Goal: Information Seeking & Learning: Learn about a topic

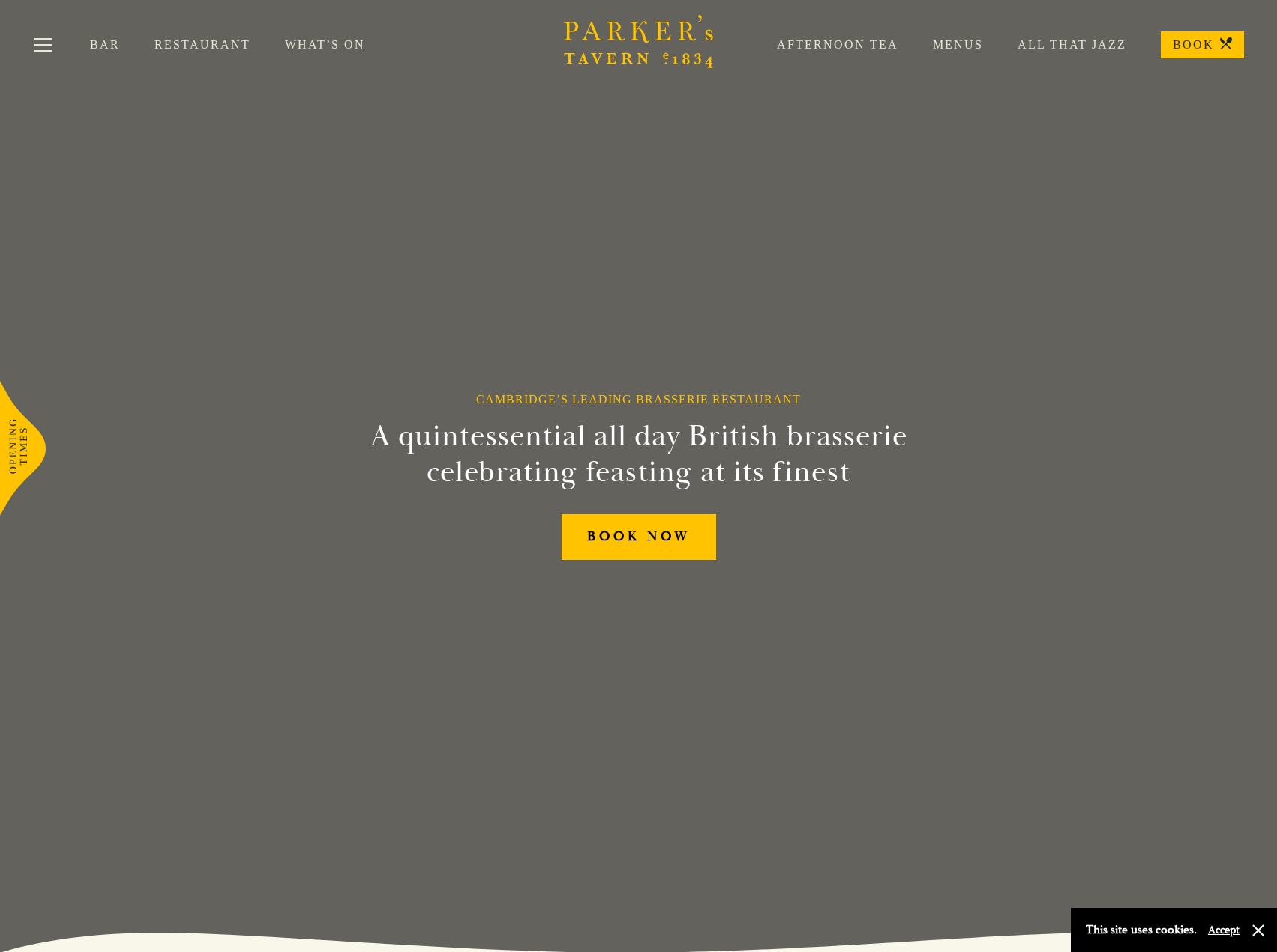
click at [183, 46] on link "Restaurant" at bounding box center [220, 45] width 131 height 15
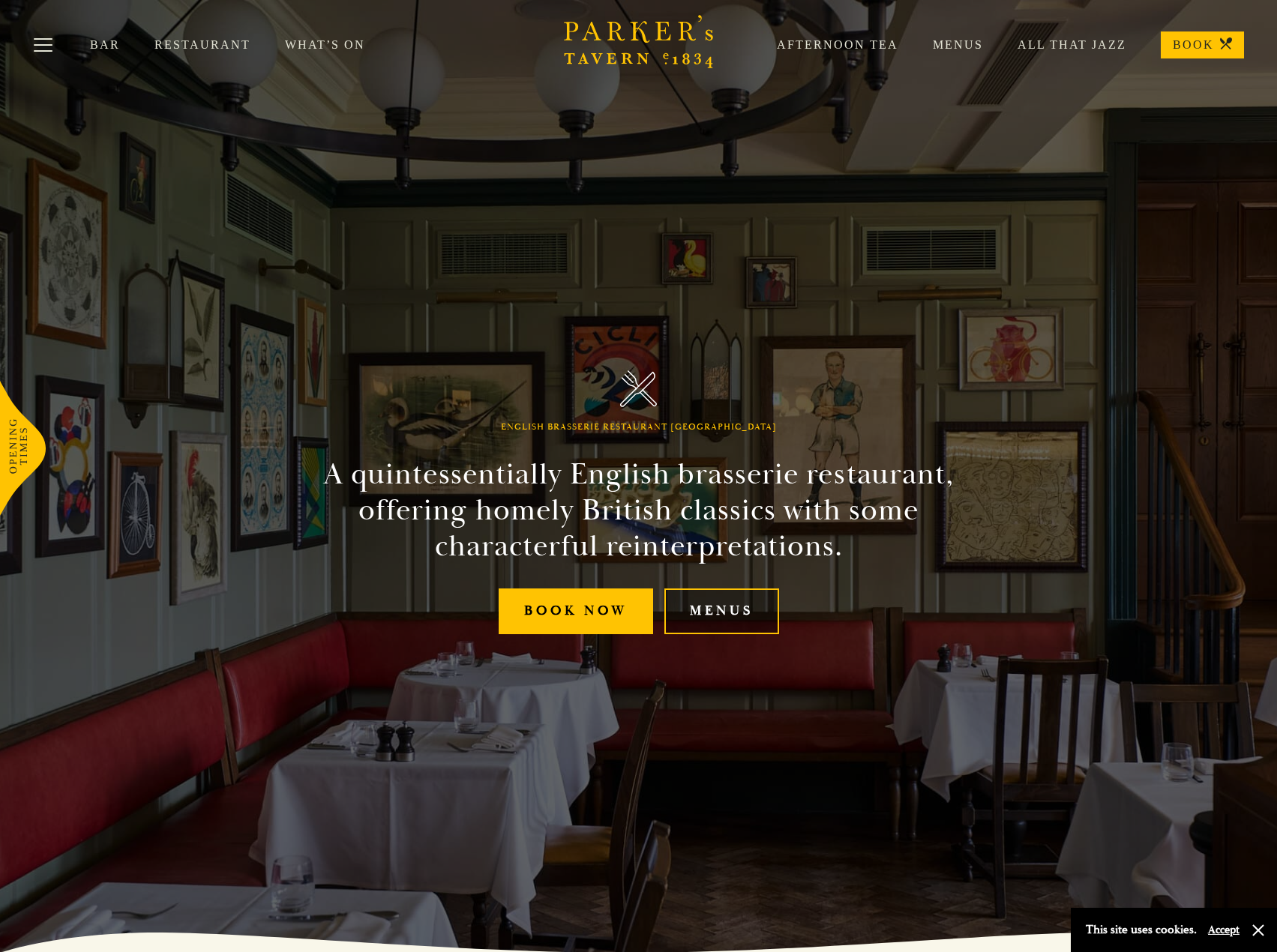
click at [705, 620] on link "Menus" at bounding box center [722, 612] width 115 height 46
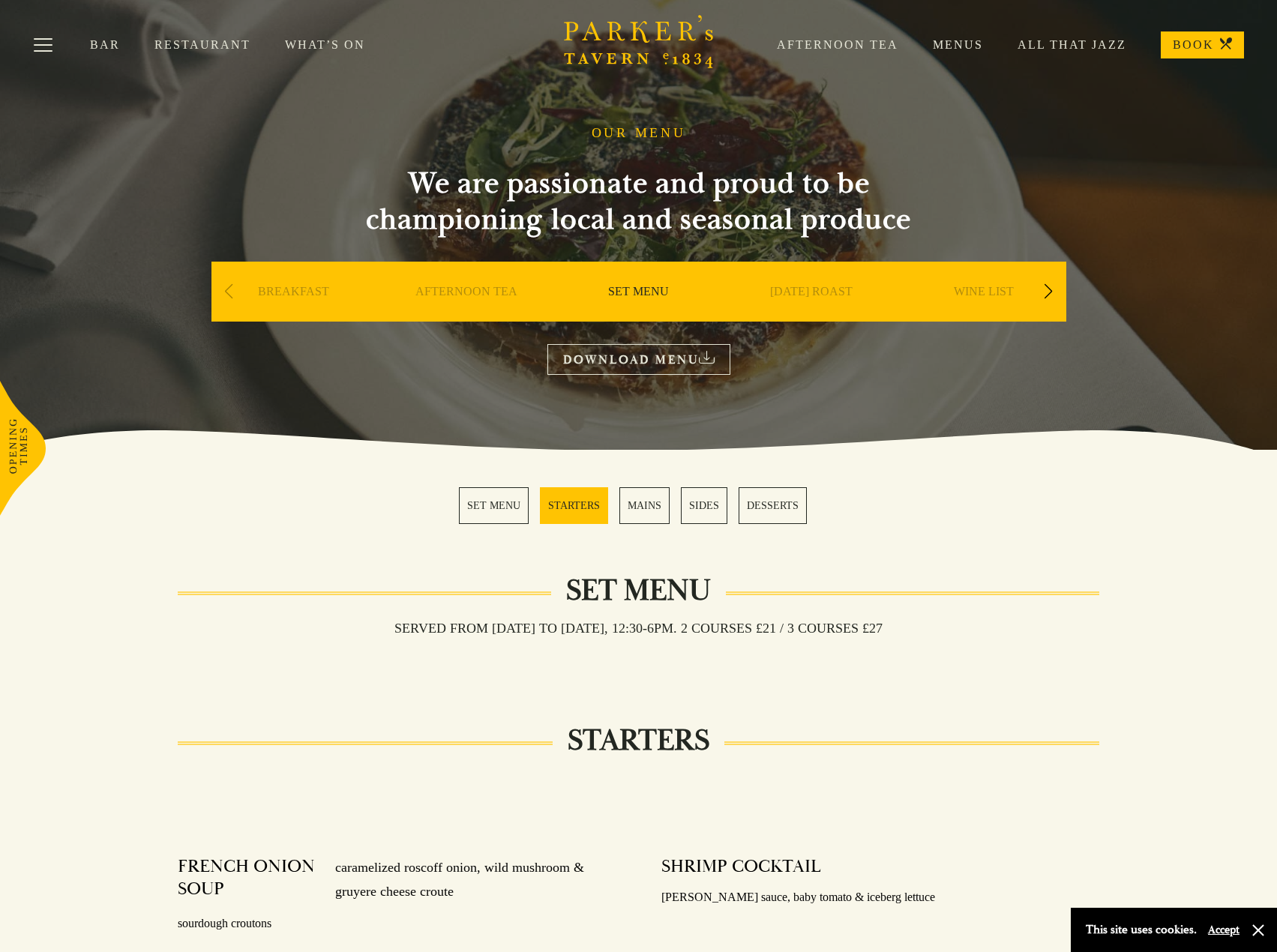
click at [647, 499] on link "MAINS" at bounding box center [645, 506] width 50 height 37
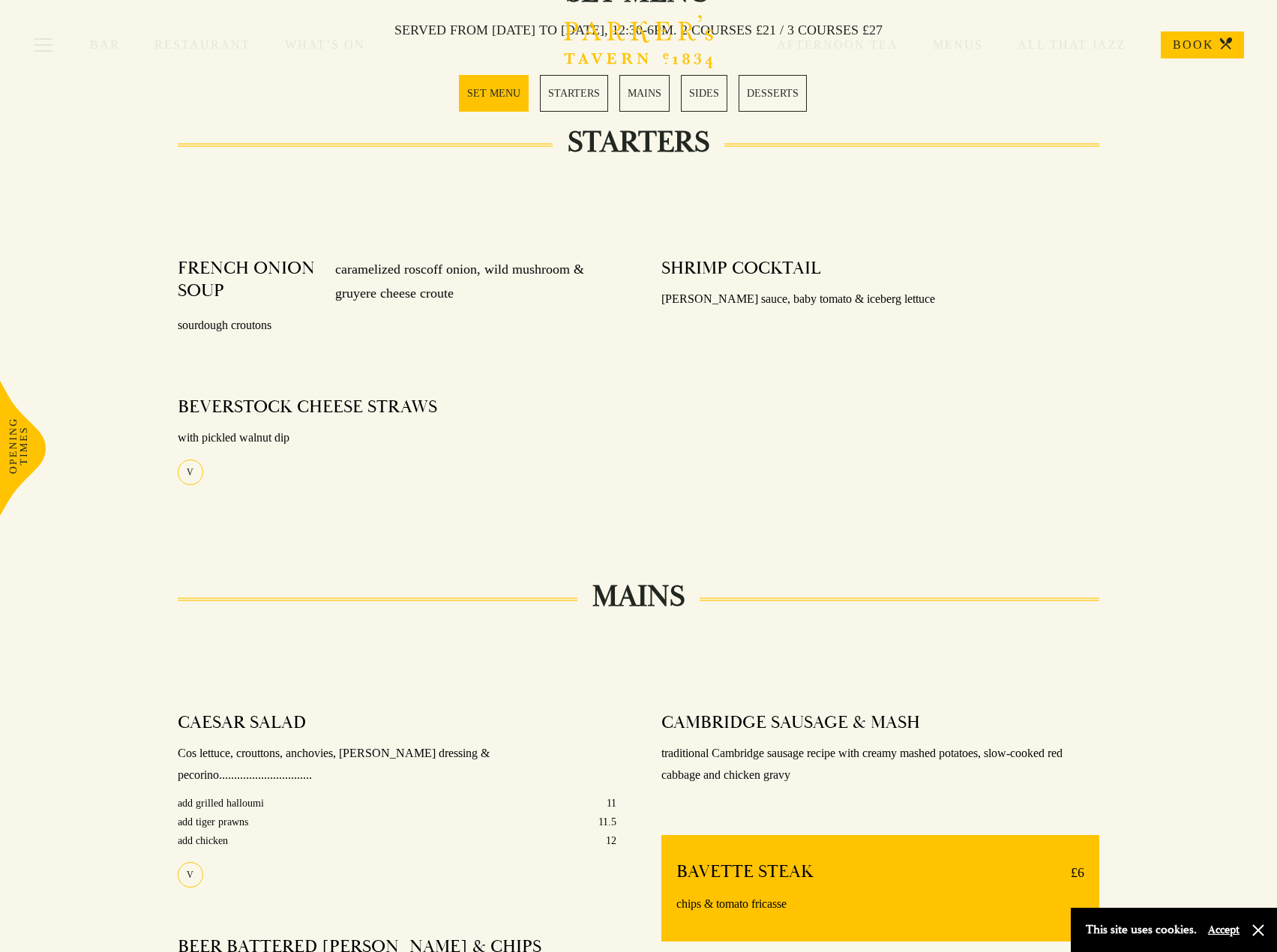
scroll to position [295, 0]
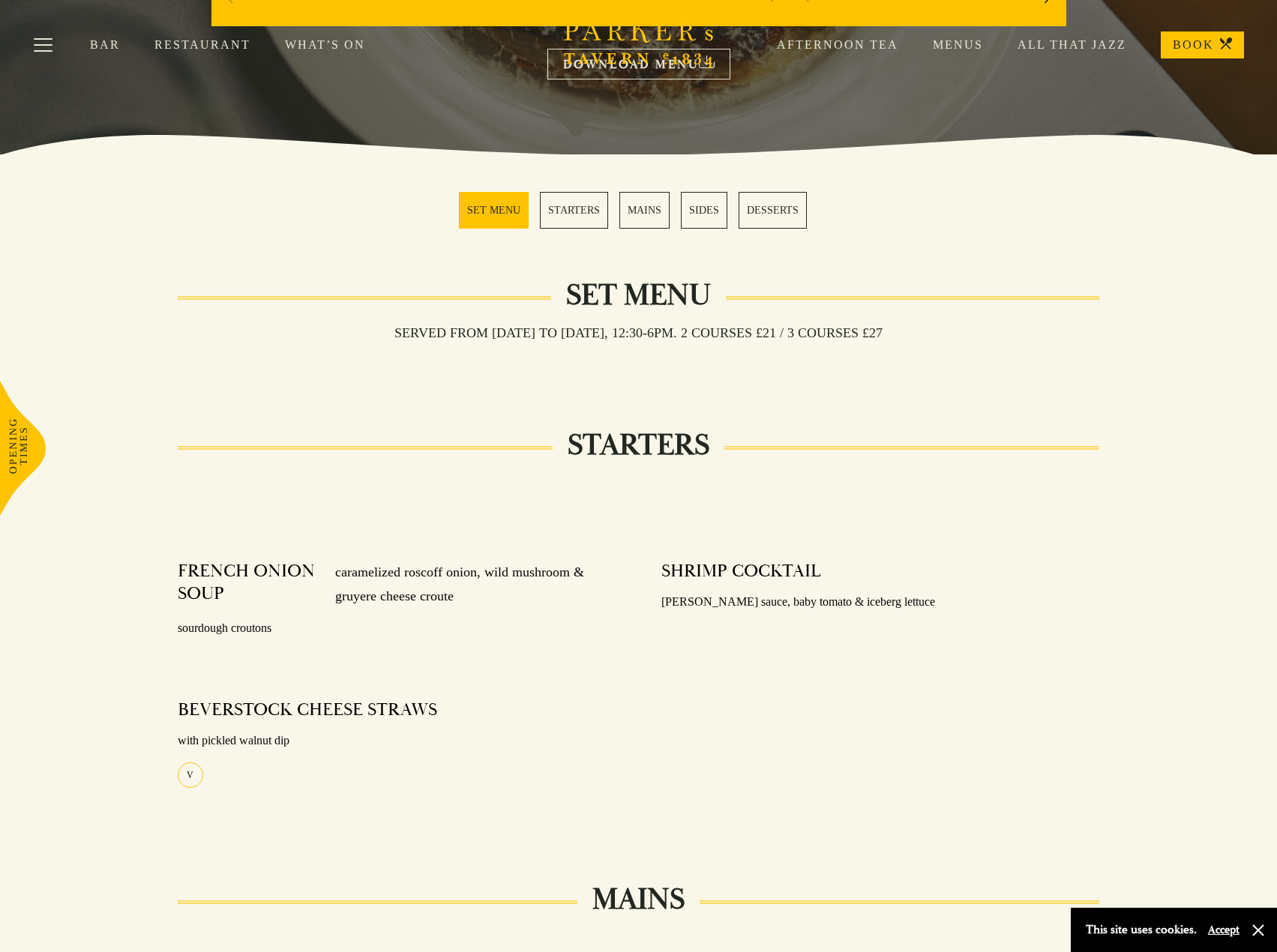
click at [645, 212] on link "MAINS" at bounding box center [645, 210] width 50 height 37
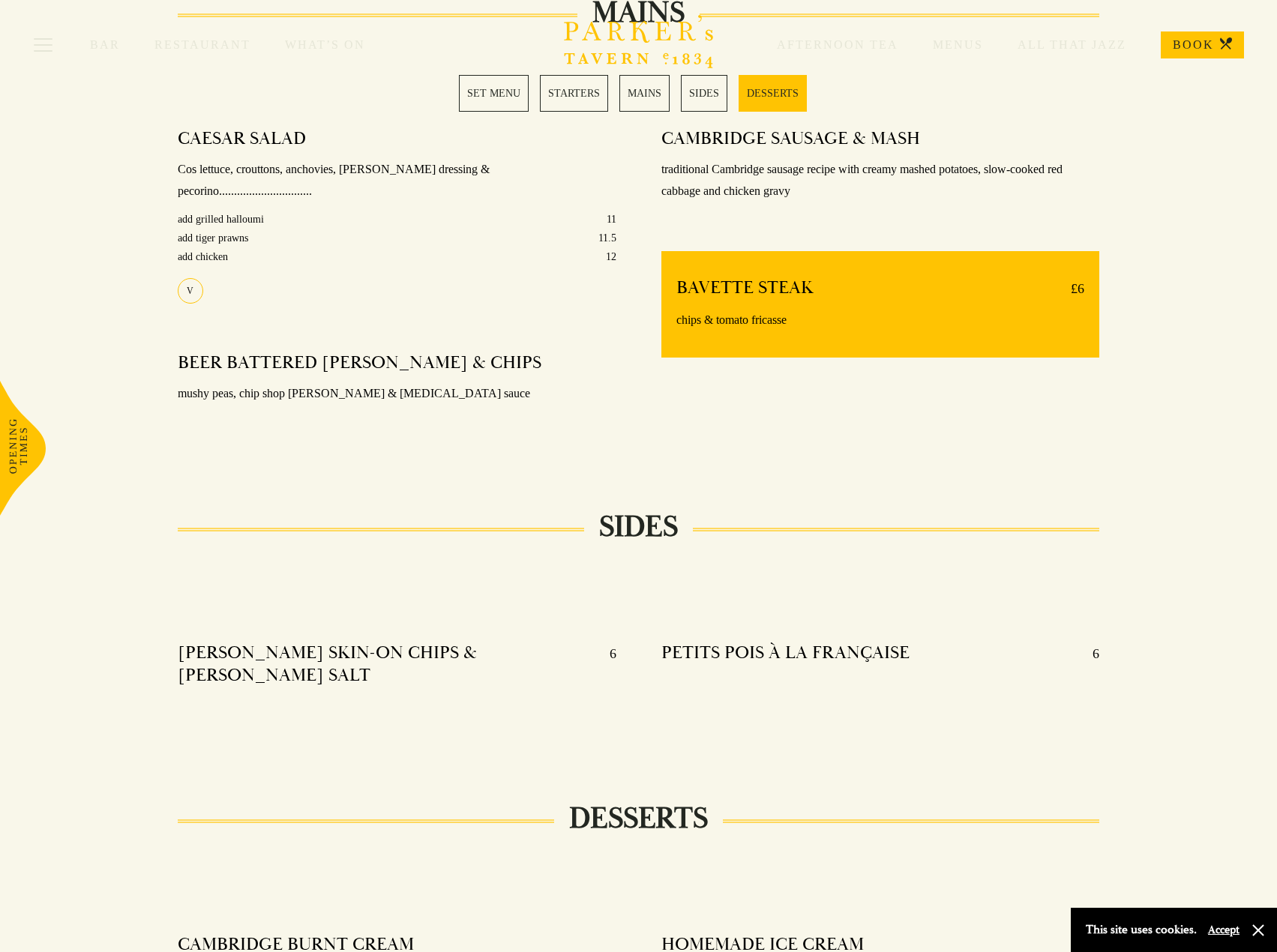
scroll to position [1195, 0]
